Goal: Find specific page/section: Find specific page/section

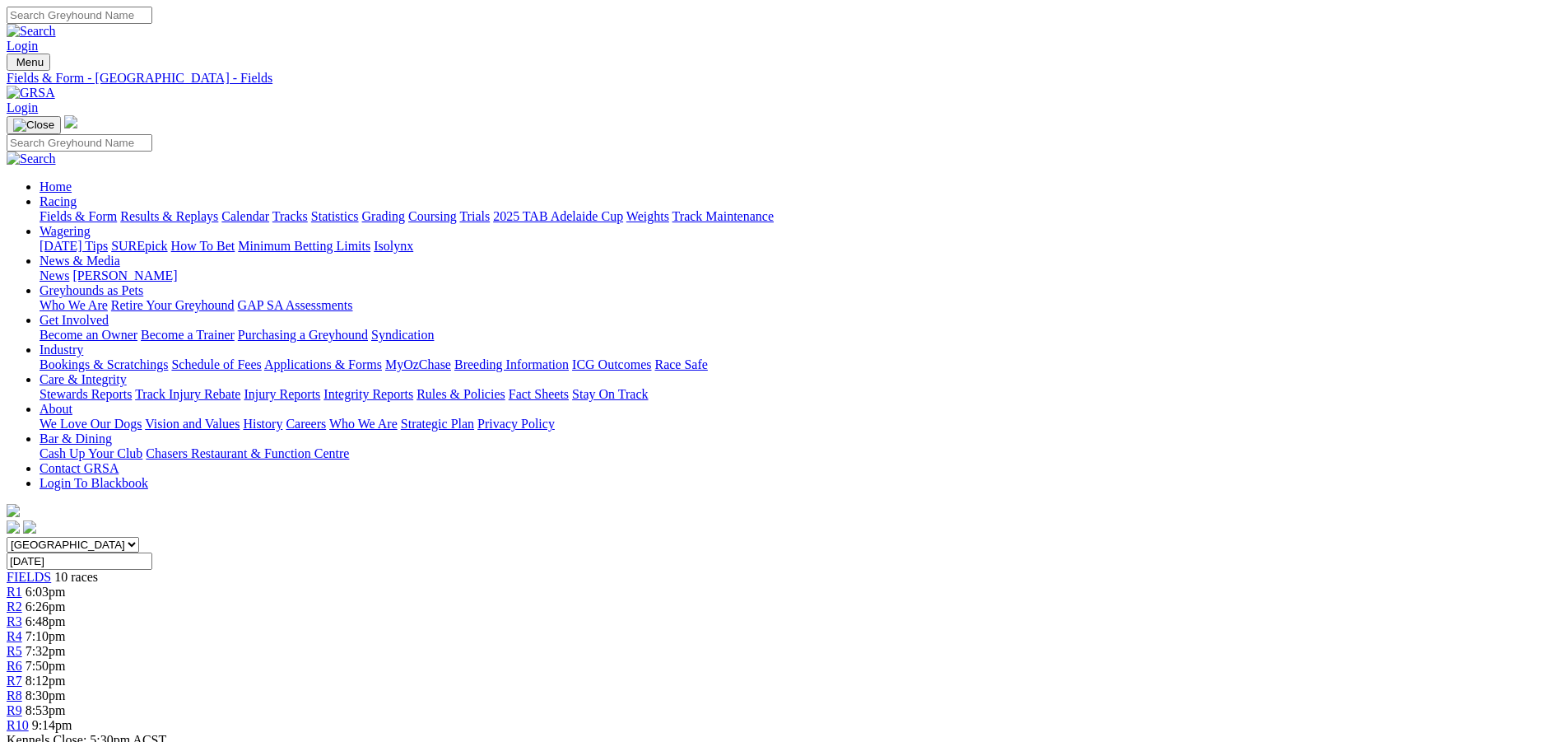
click at [269, 209] on link "Calendar" at bounding box center [246, 216] width 48 height 14
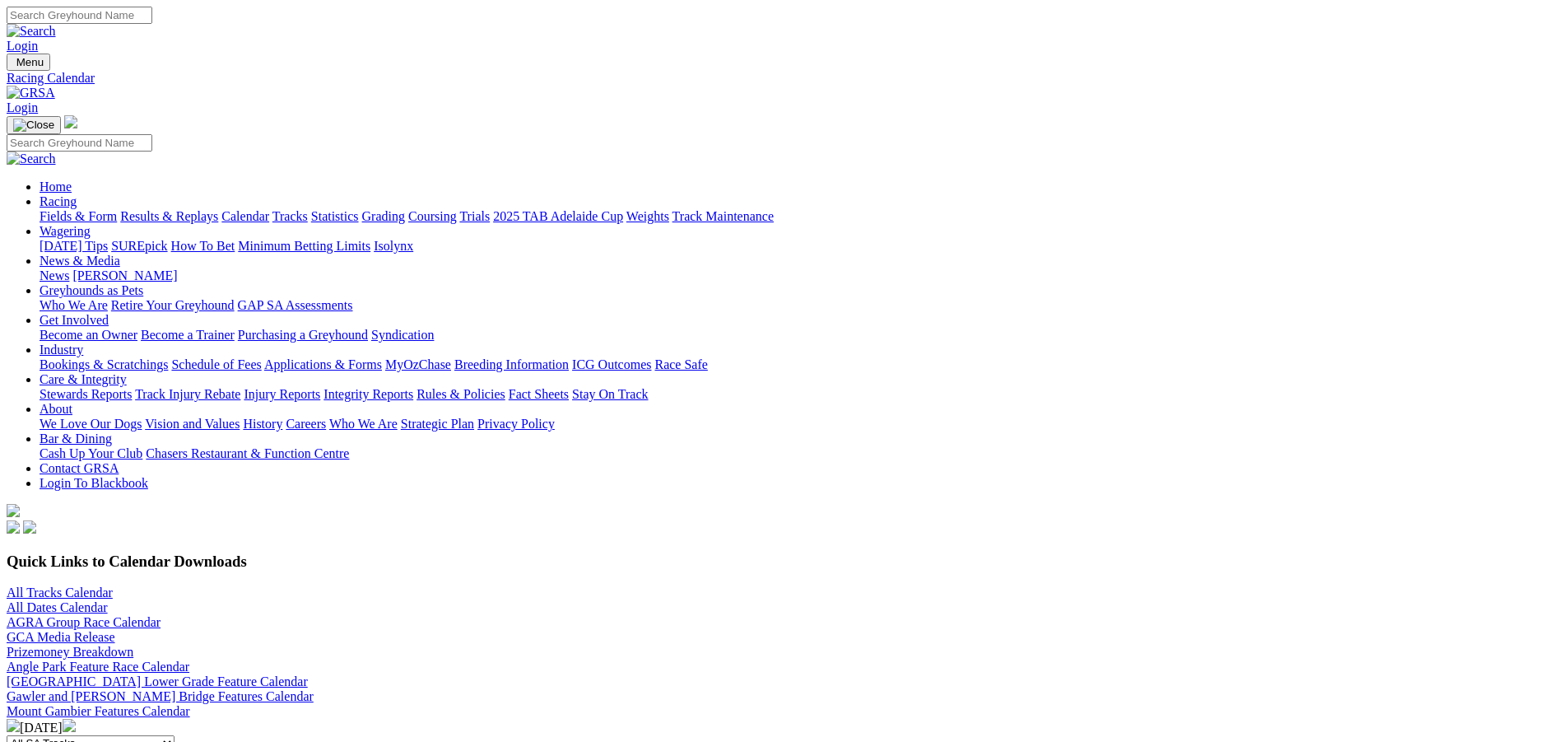
click at [117, 209] on link "Fields & Form" at bounding box center [78, 216] width 77 height 14
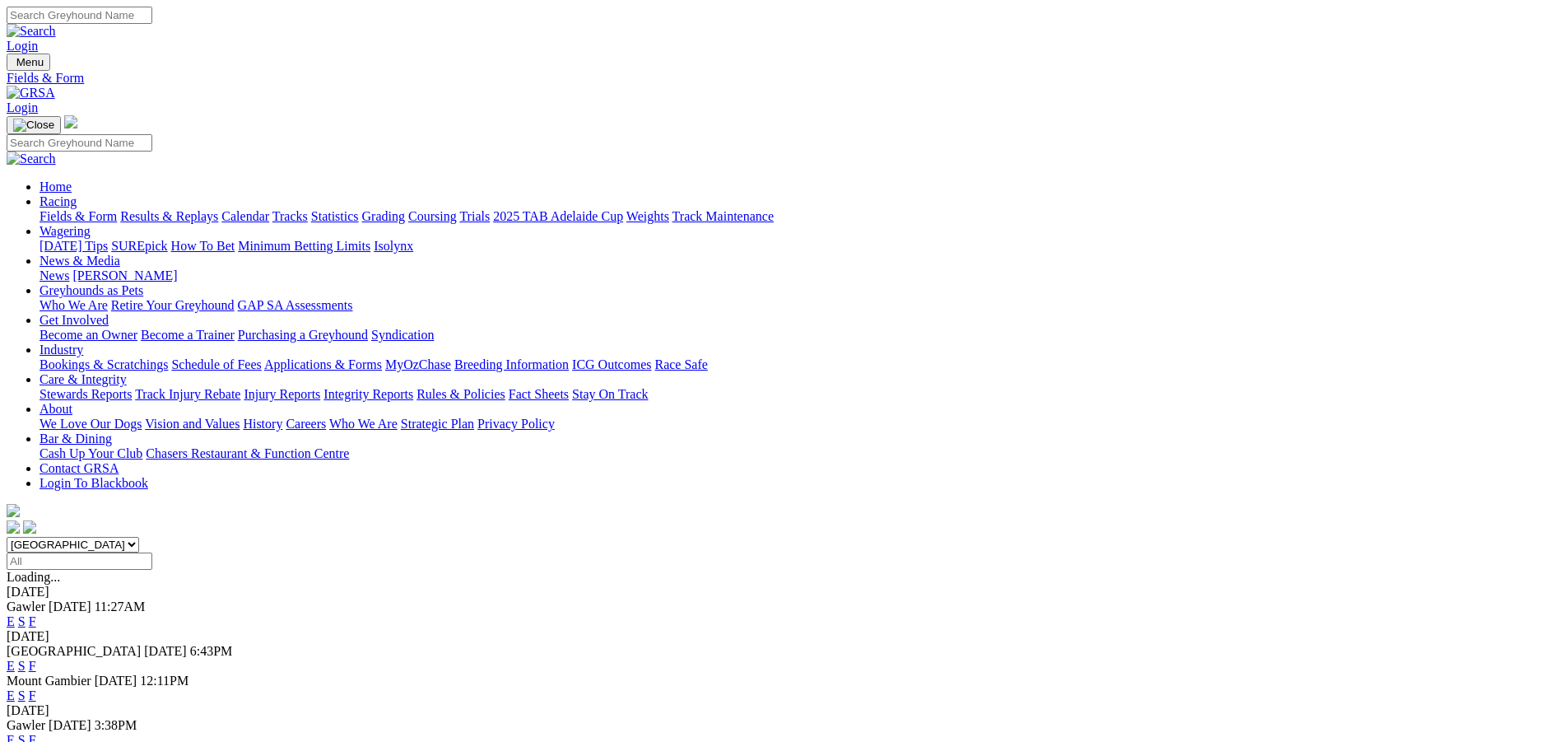
click at [36, 659] on link "F" at bounding box center [33, 666] width 8 height 14
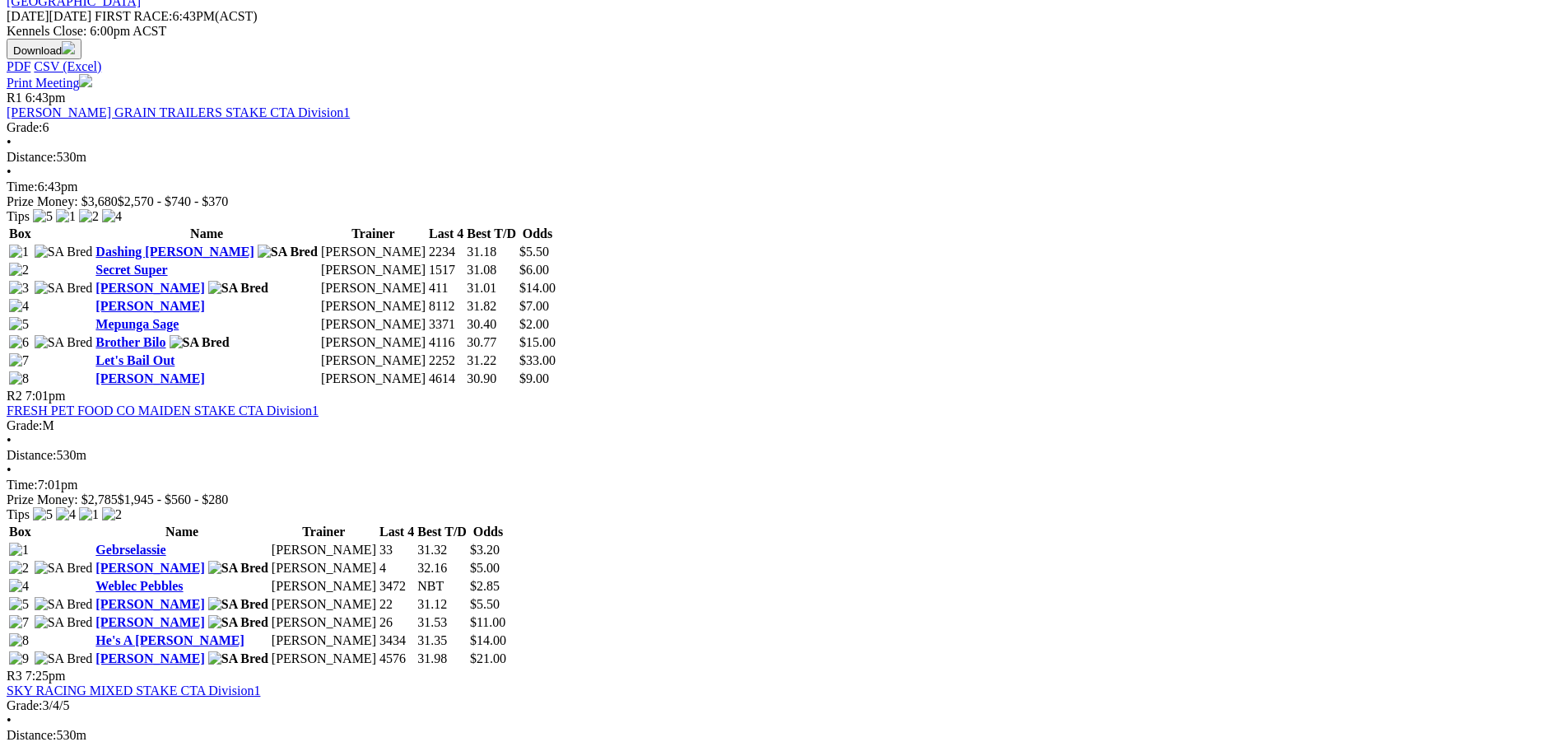
scroll to position [823, 0]
